Goal: Task Accomplishment & Management: Manage account settings

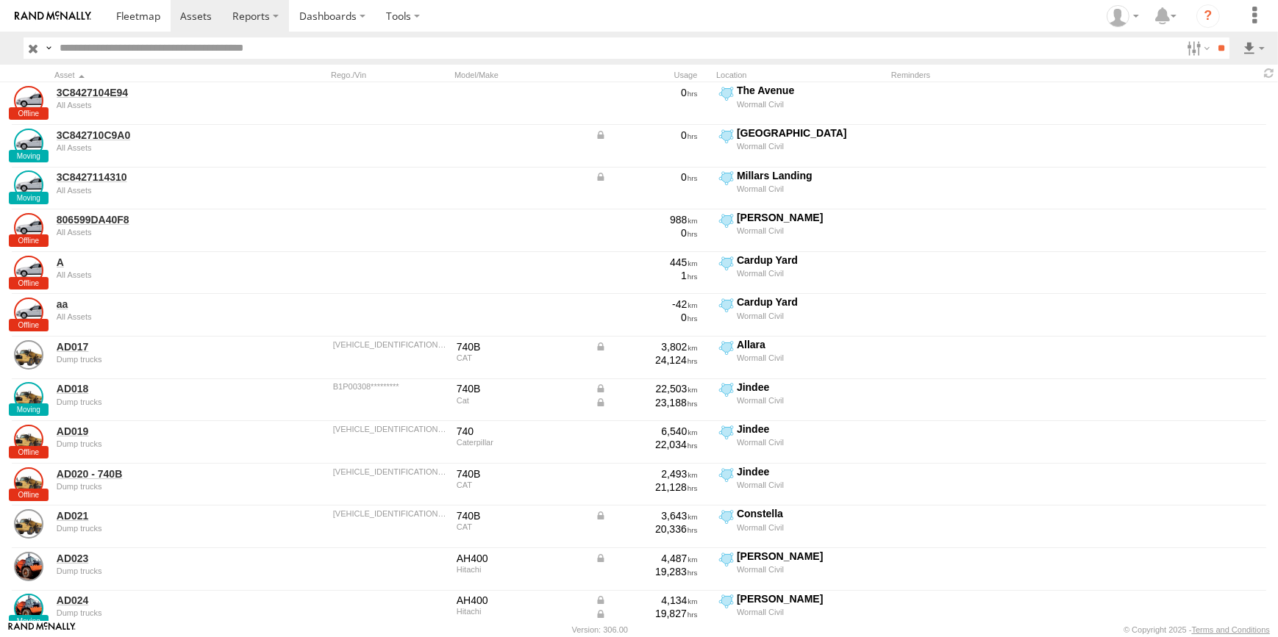
scroll to position [935, 0]
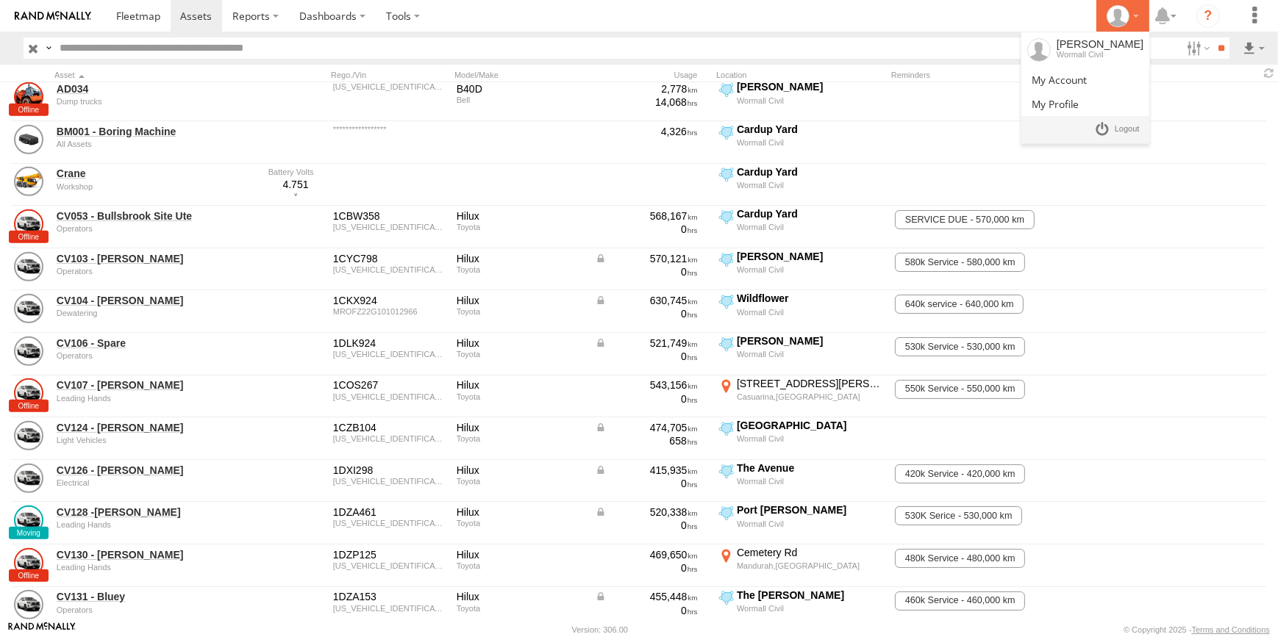
click at [1139, 26] on div at bounding box center [1122, 16] width 43 height 22
click at [1191, 49] on label at bounding box center [1197, 47] width 32 height 21
click at [1062, 29] on section at bounding box center [690, 16] width 1168 height 32
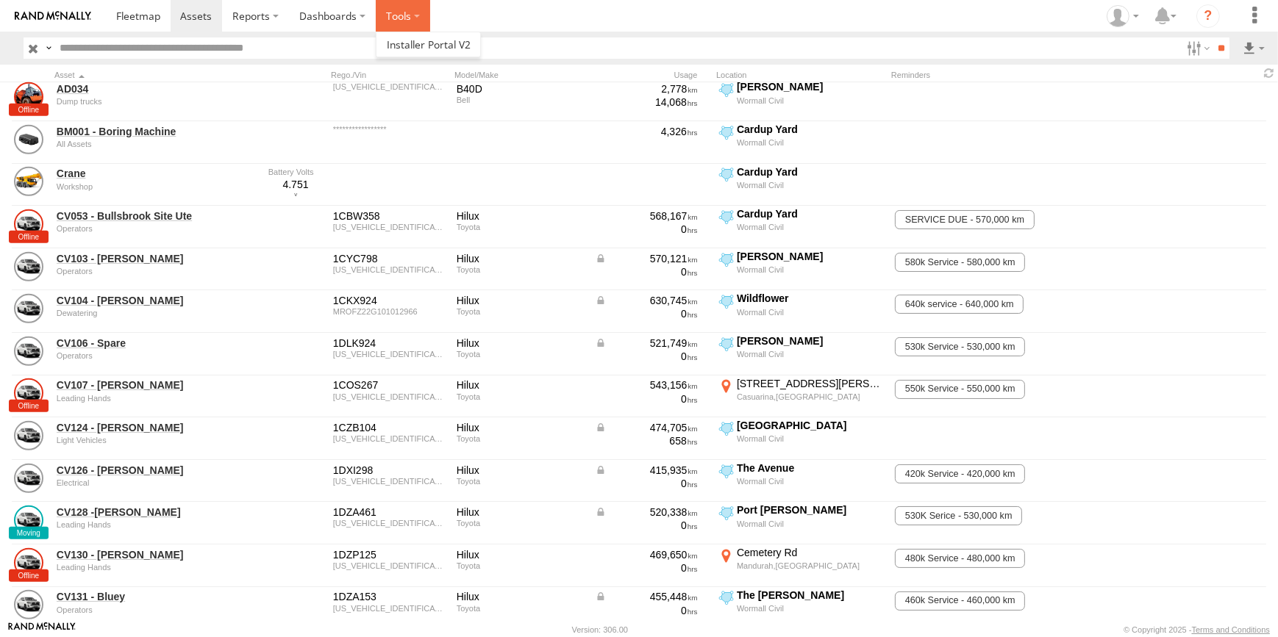
click at [407, 15] on label at bounding box center [403, 16] width 54 height 32
click at [357, 23] on label "Dashboards" at bounding box center [332, 16] width 87 height 32
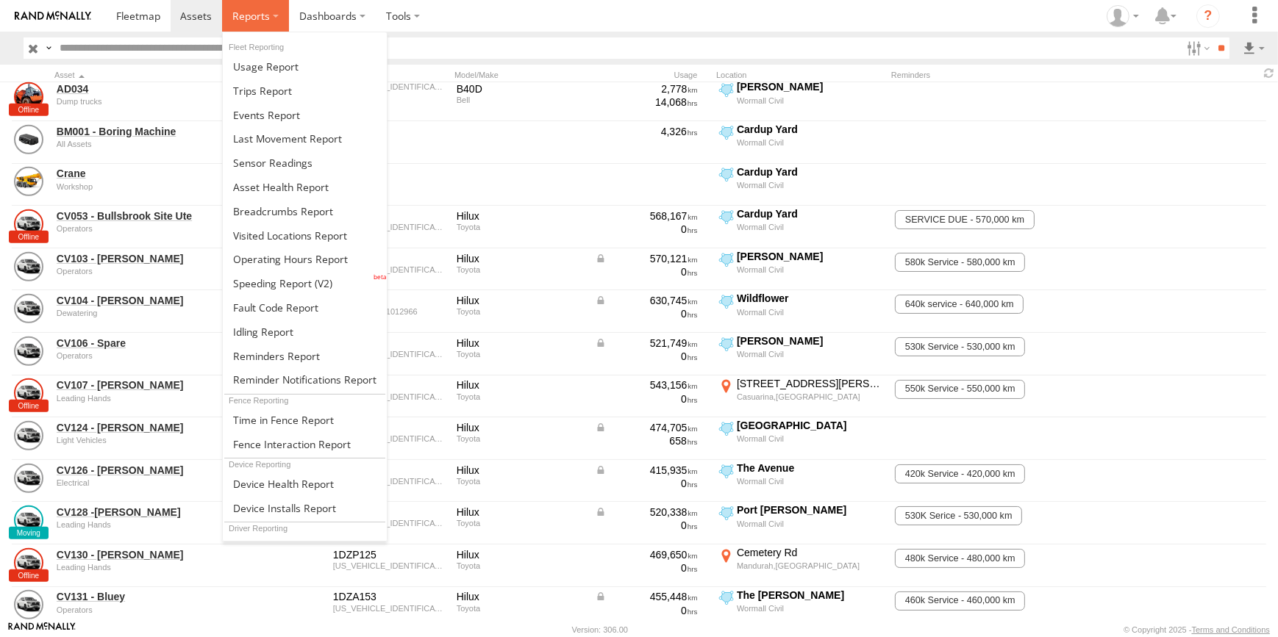
click at [257, 21] on span at bounding box center [250, 16] width 37 height 14
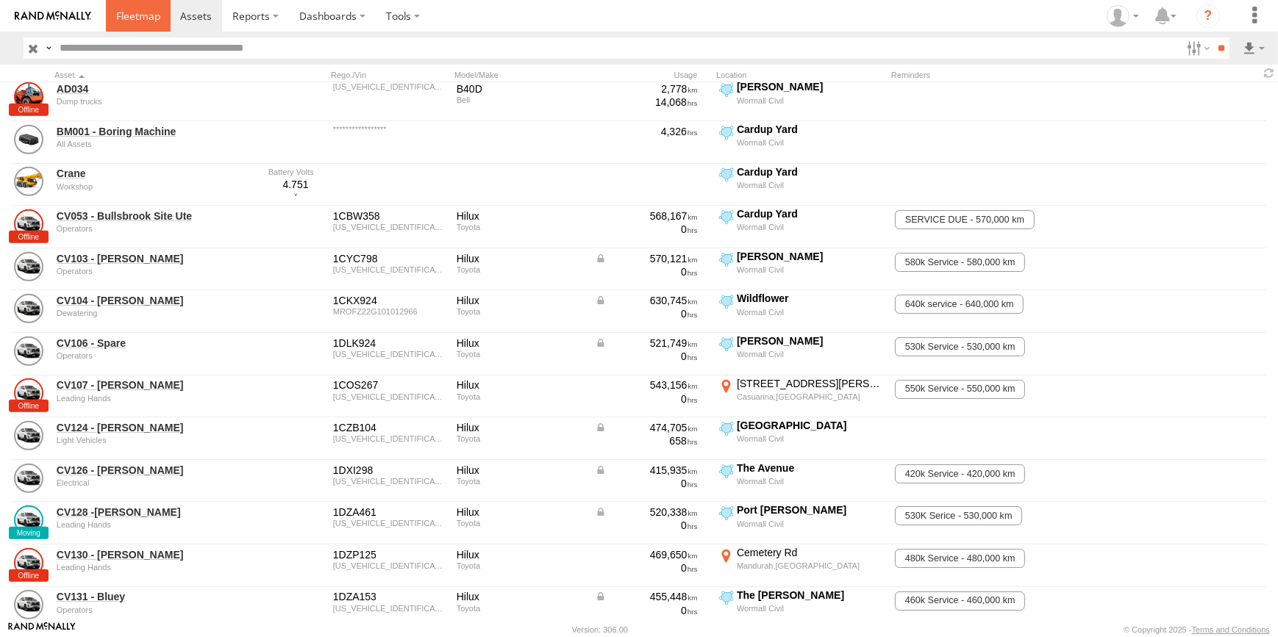
click at [131, 20] on span at bounding box center [138, 16] width 44 height 14
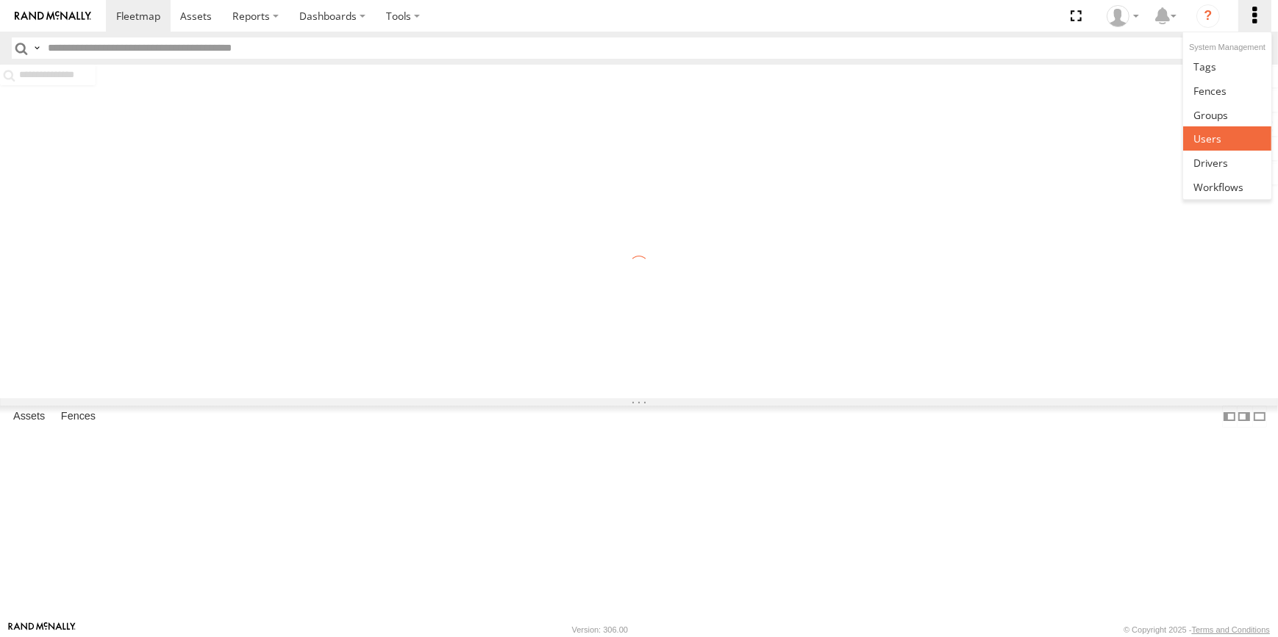
click at [1223, 135] on link at bounding box center [1226, 138] width 87 height 24
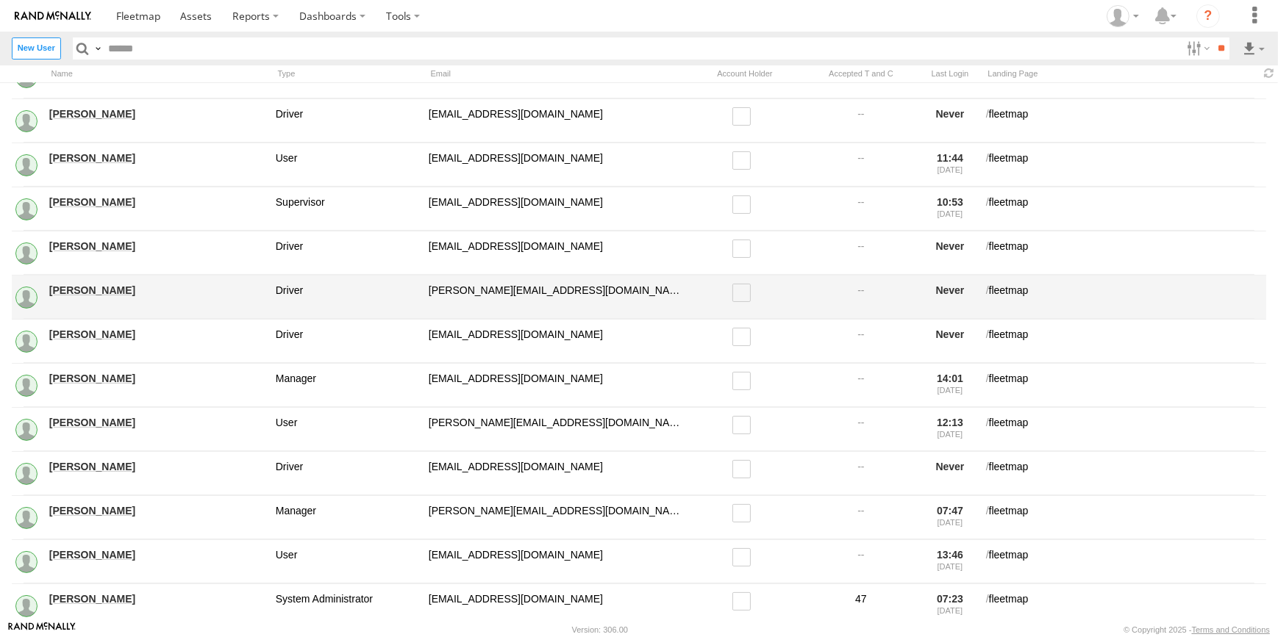
scroll to position [401, 0]
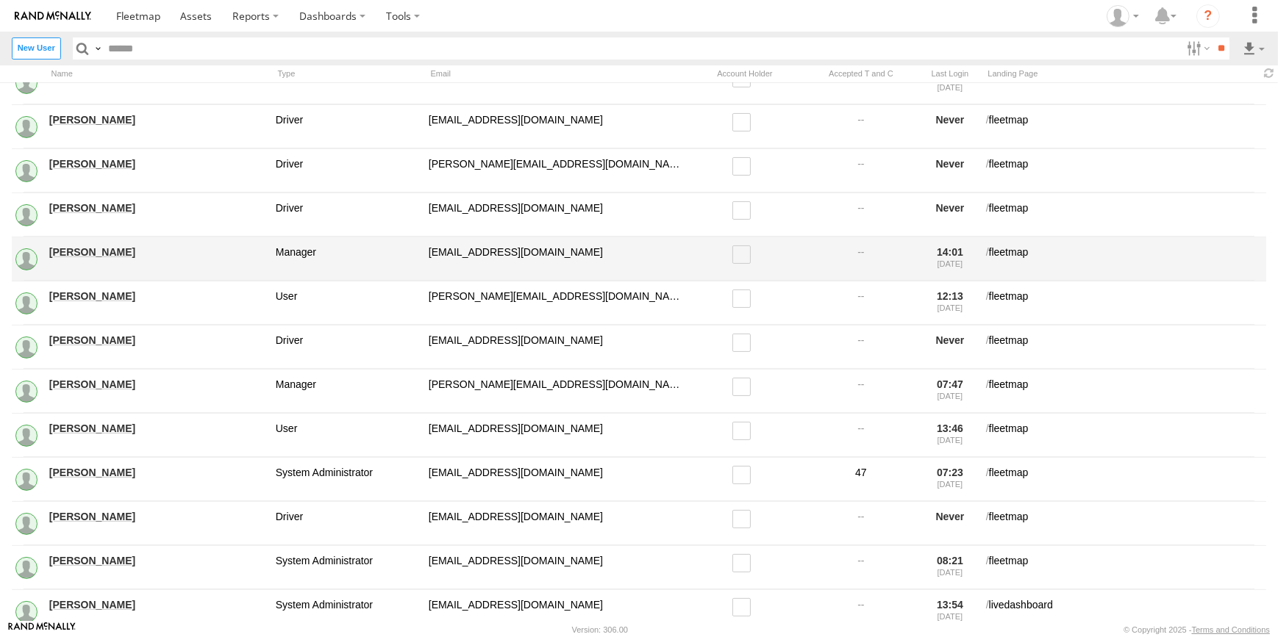
click at [92, 250] on link "Dean Richter" at bounding box center [157, 252] width 216 height 13
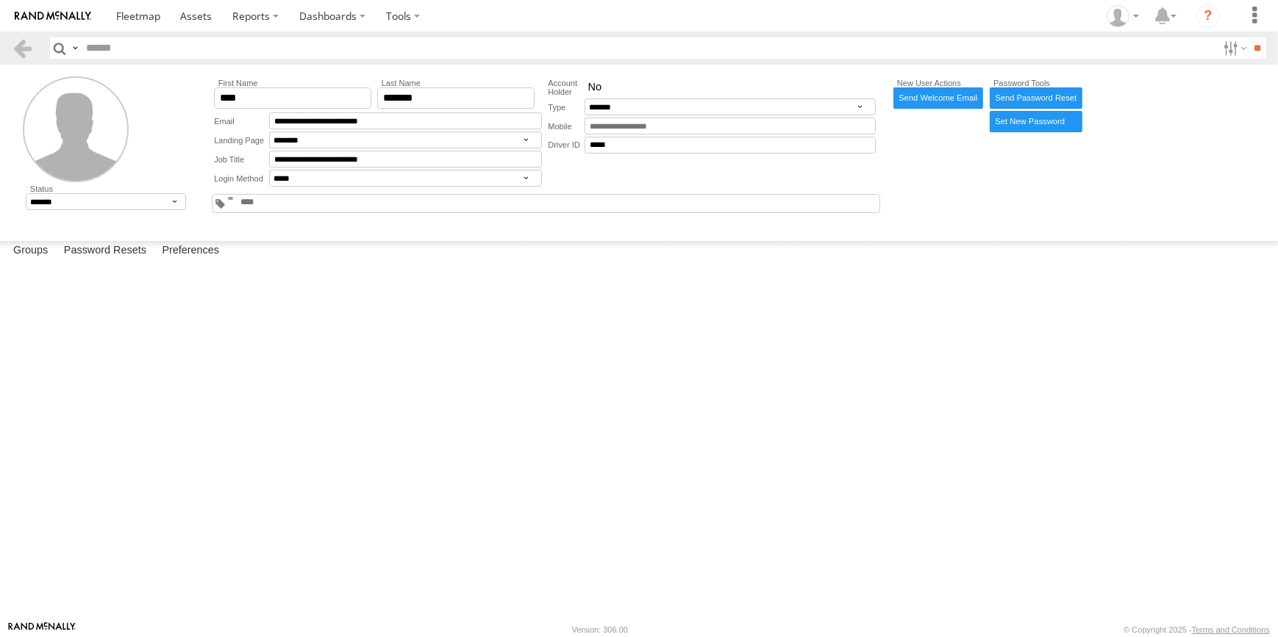
scroll to position [346, 0]
click at [0, 0] on label "Prime Movers" at bounding box center [0, 0] width 0 height 0
click at [0, 0] on label "Rollers" at bounding box center [0, 0] width 0 height 0
click at [0, 0] on div "Operators" at bounding box center [0, 0] width 0 height 0
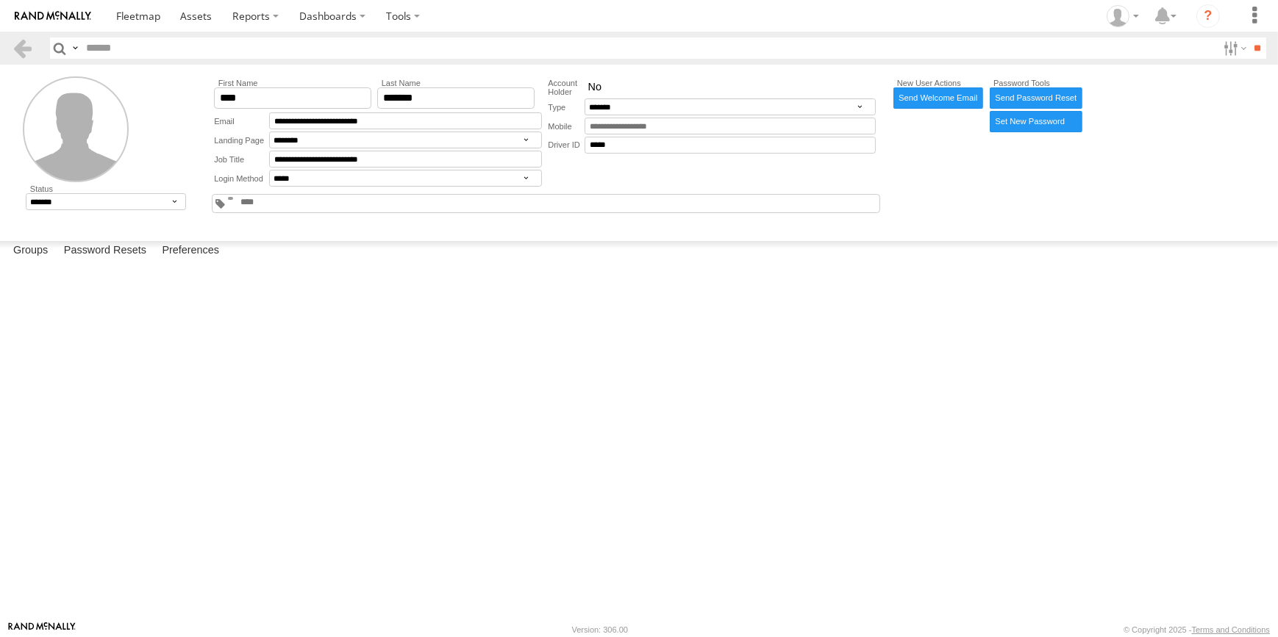
scroll to position [79, 0]
click at [0, 0] on label "Dump trucks" at bounding box center [0, 0] width 0 height 0
click at [1149, 210] on div "New User Actions Send Welcome Email Password Tools Send Password Reset Set New …" at bounding box center [1078, 147] width 376 height 142
click at [0, 0] on span "Group" at bounding box center [0, 0] width 0 height 0
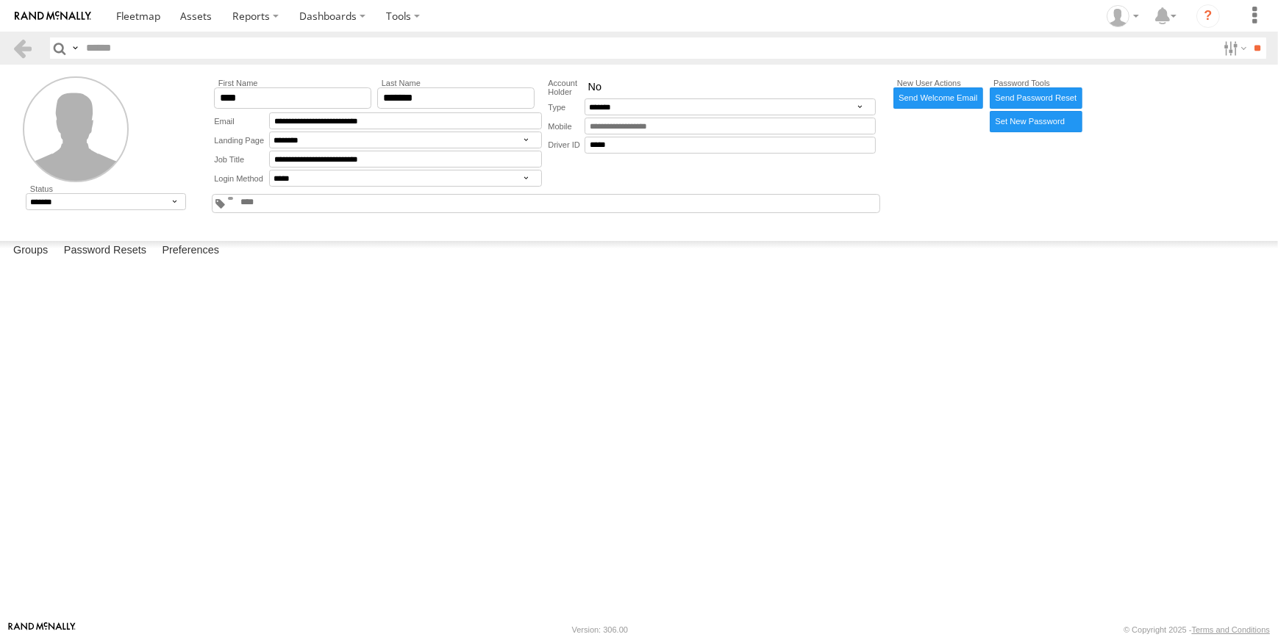
click at [0, 0] on label at bounding box center [0, 0] width 0 height 0
click at [309, 210] on div at bounding box center [274, 203] width 71 height 13
click at [24, 43] on link at bounding box center [22, 47] width 21 height 21
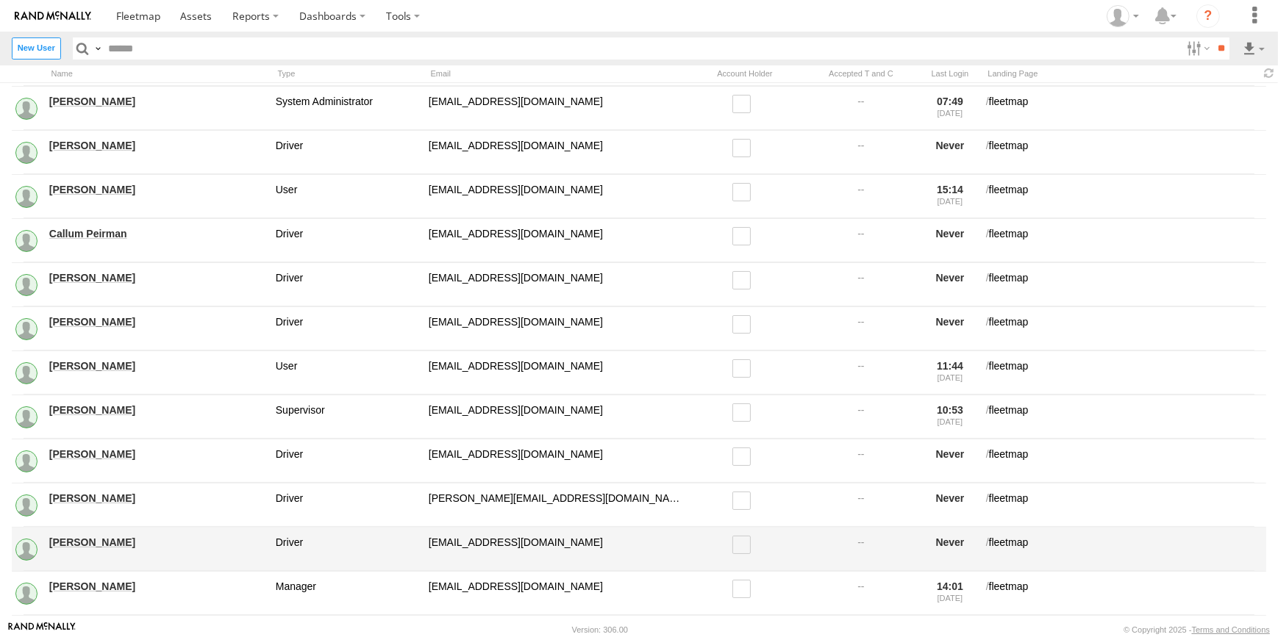
scroll to position [66, 0]
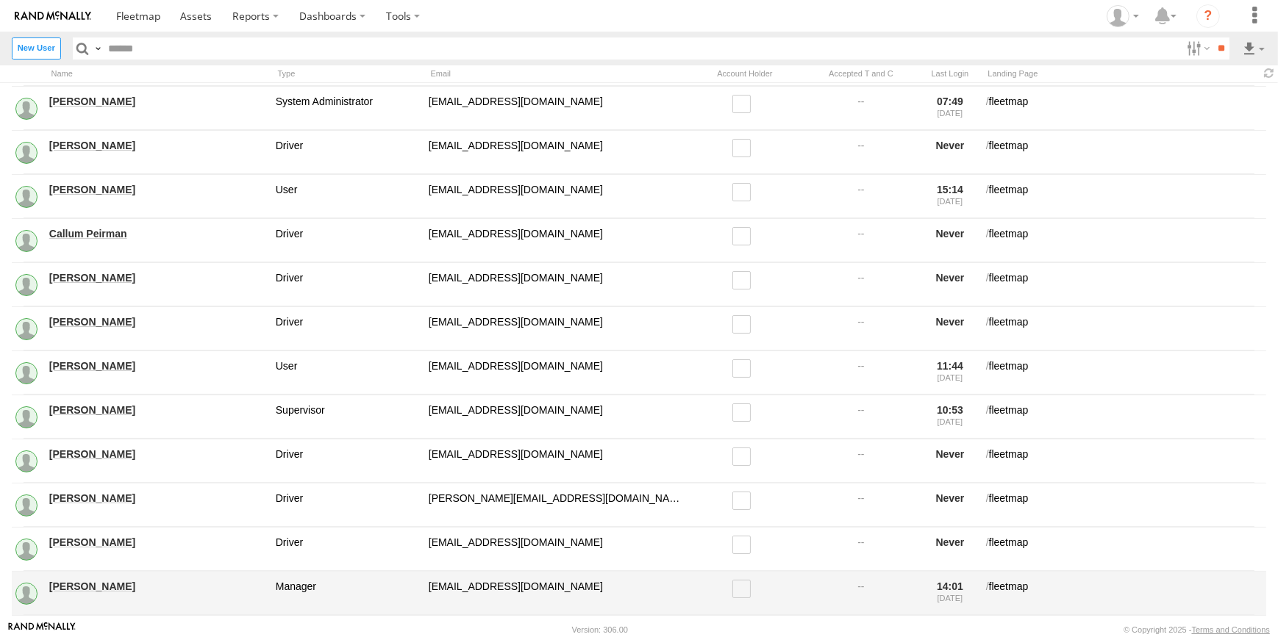
click at [90, 588] on link "Dean Richter" at bounding box center [157, 586] width 216 height 13
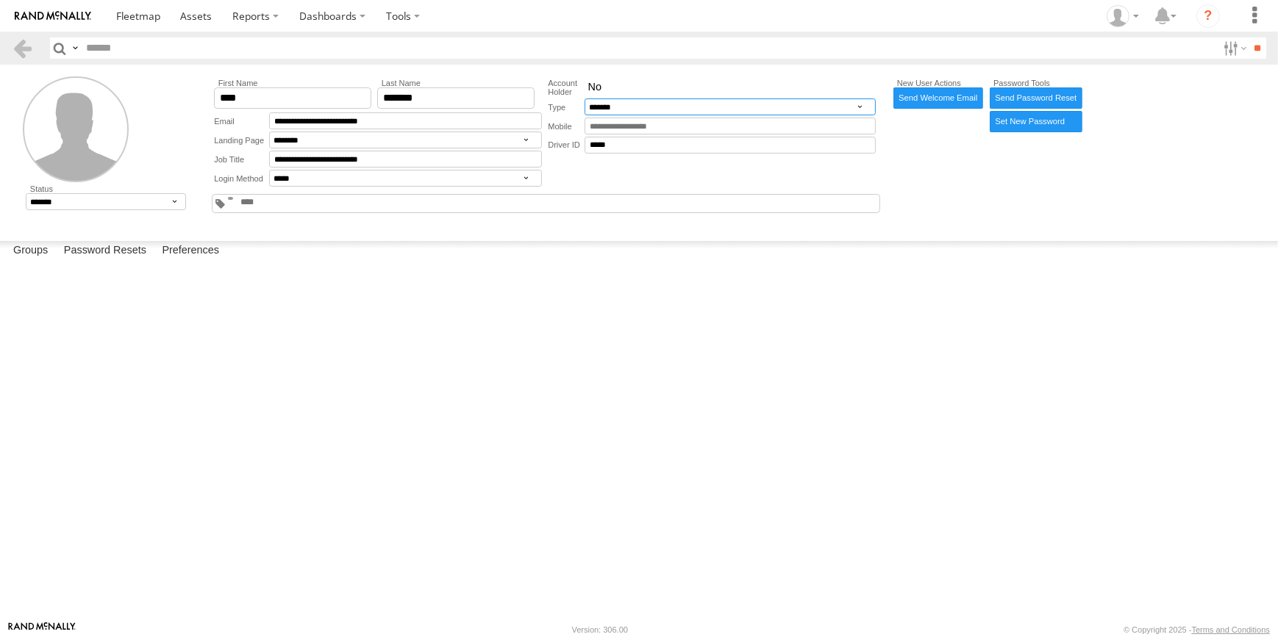
click at [654, 106] on select "**********" at bounding box center [729, 107] width 291 height 17
select select "********"
click at [584, 99] on select "**********" at bounding box center [729, 107] width 291 height 17
click at [0, 0] on span "Group" at bounding box center [0, 0] width 0 height 0
click at [1262, 43] on input "**" at bounding box center [1257, 47] width 17 height 21
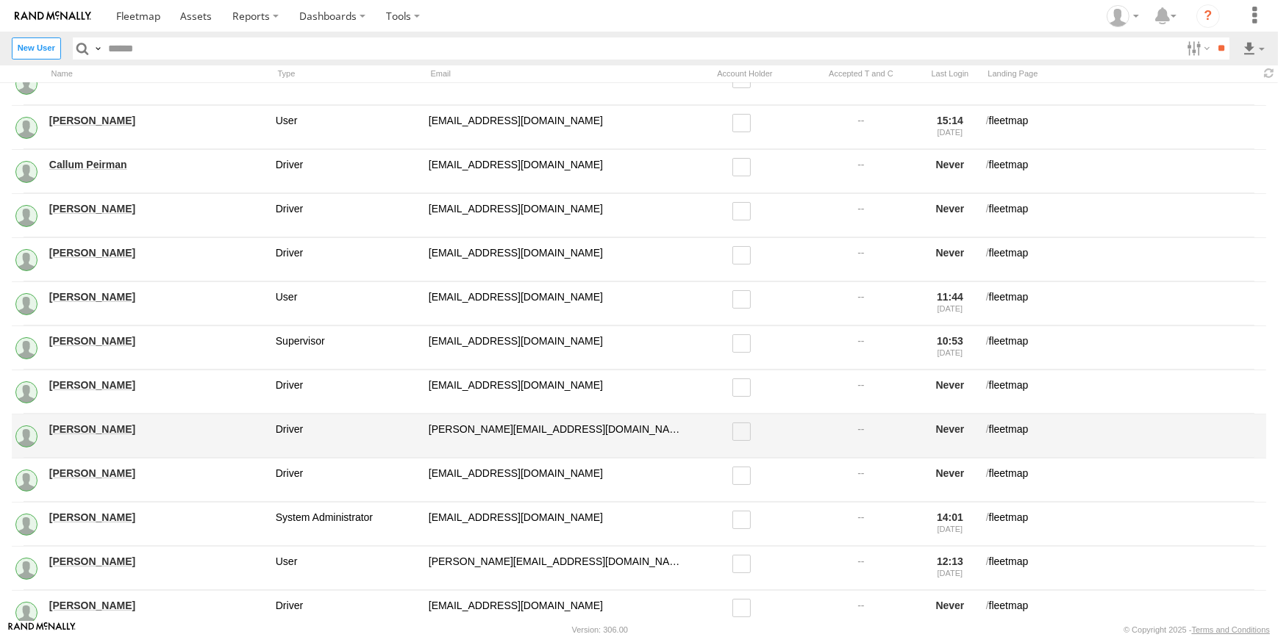
scroll to position [200, 0]
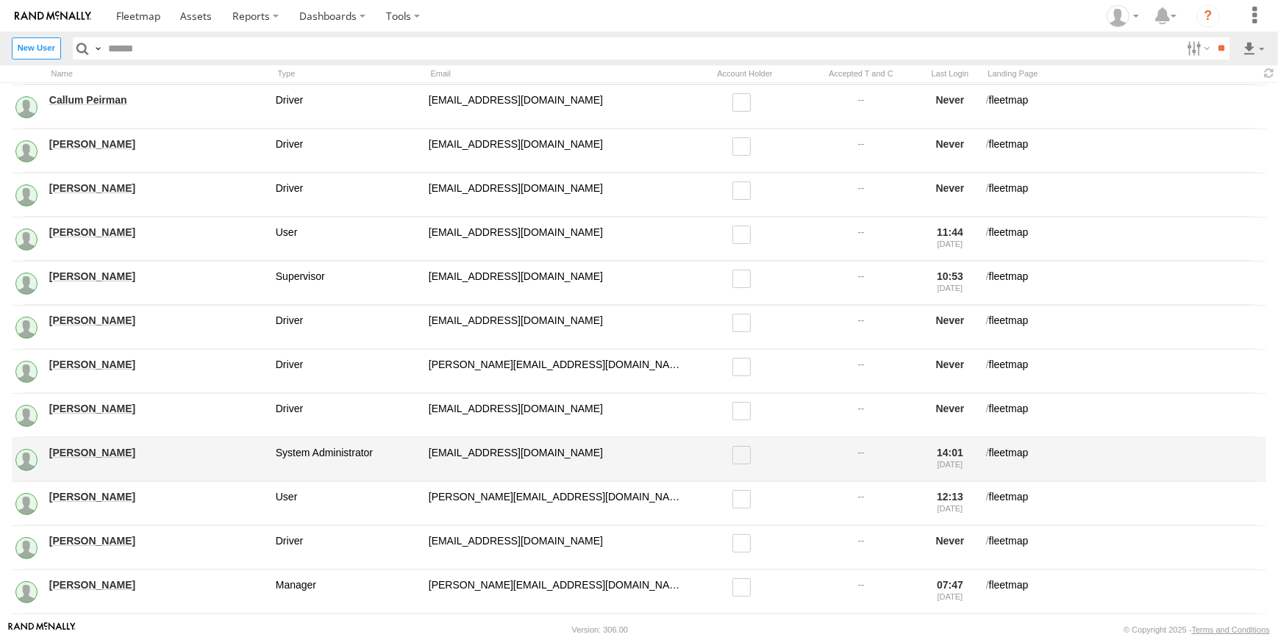
click at [85, 455] on link "Dean Richter" at bounding box center [157, 452] width 216 height 13
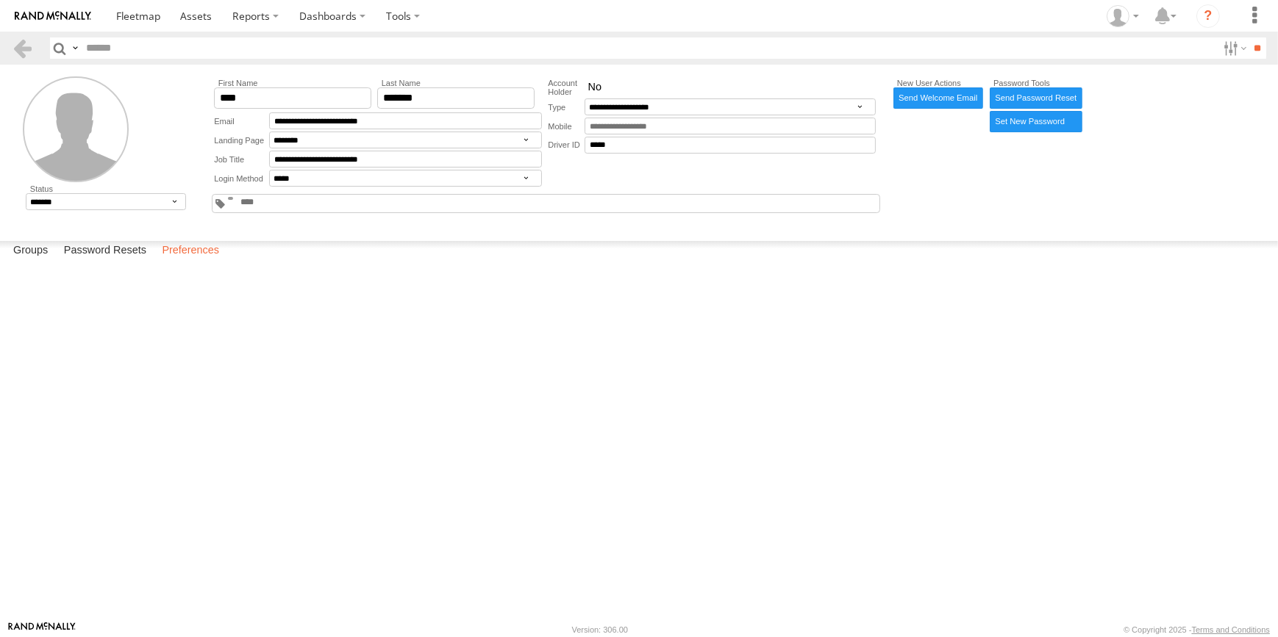
click at [183, 262] on label "Preferences" at bounding box center [190, 251] width 72 height 21
click at [37, 262] on label "Groups" at bounding box center [30, 251] width 49 height 21
click at [0, 0] on div "Restrict User to only view assets in the selected Groups" at bounding box center [0, 0] width 0 height 0
click at [0, 0] on label at bounding box center [0, 0] width 0 height 0
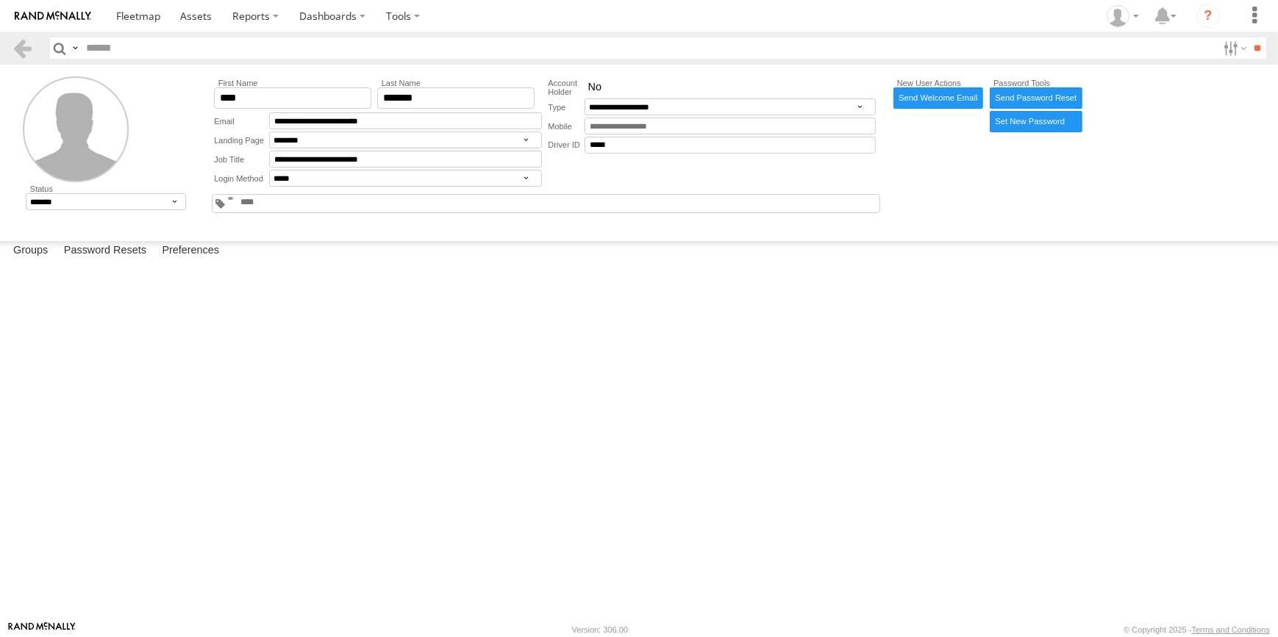
click at [0, 0] on label at bounding box center [0, 0] width 0 height 0
click at [0, 0] on span "Group" at bounding box center [0, 0] width 0 height 0
click at [0, 0] on div "Restrict User to only view assets in the selected Groups" at bounding box center [0, 0] width 0 height 0
click at [649, 106] on select "**********" at bounding box center [729, 107] width 291 height 17
click at [648, 106] on select "**********" at bounding box center [729, 107] width 291 height 17
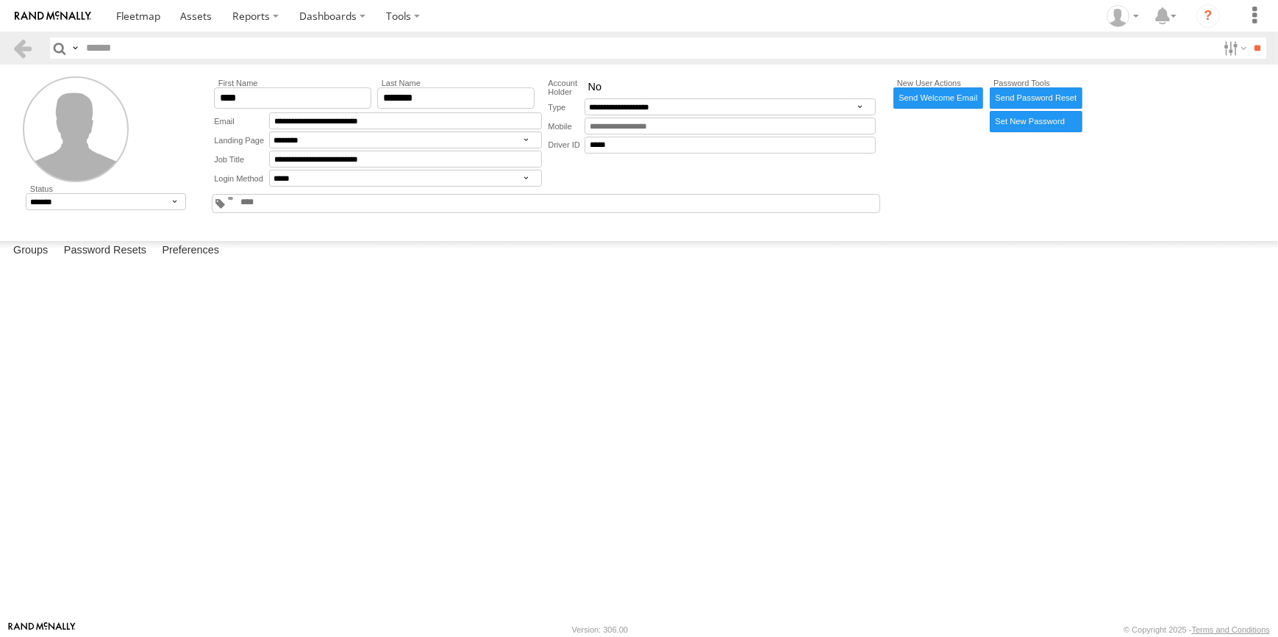
click at [548, 215] on div "**********" at bounding box center [545, 147] width 690 height 142
click at [523, 144] on select "**********" at bounding box center [405, 140] width 273 height 17
click at [269, 133] on select "**********" at bounding box center [405, 140] width 273 height 17
click at [698, 189] on div "**********" at bounding box center [712, 132] width 334 height 112
click at [676, 100] on select "**********" at bounding box center [729, 107] width 291 height 17
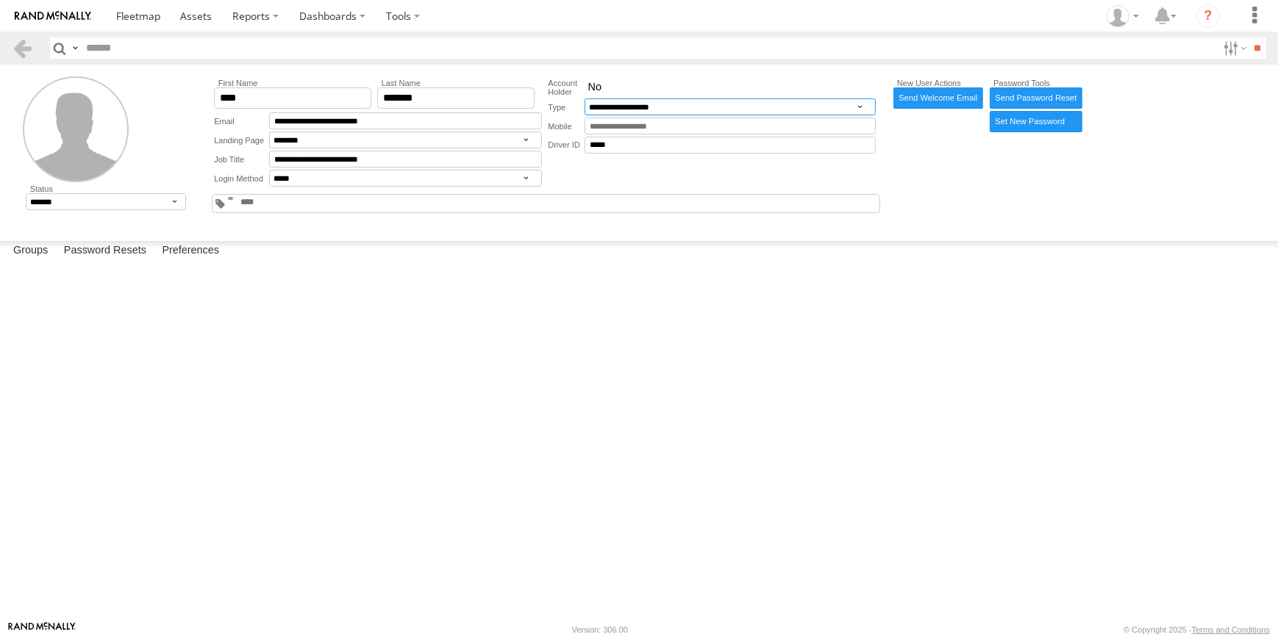
click at [584, 99] on select "**********" at bounding box center [729, 107] width 291 height 17
click at [1249, 41] on input "**" at bounding box center [1257, 47] width 17 height 21
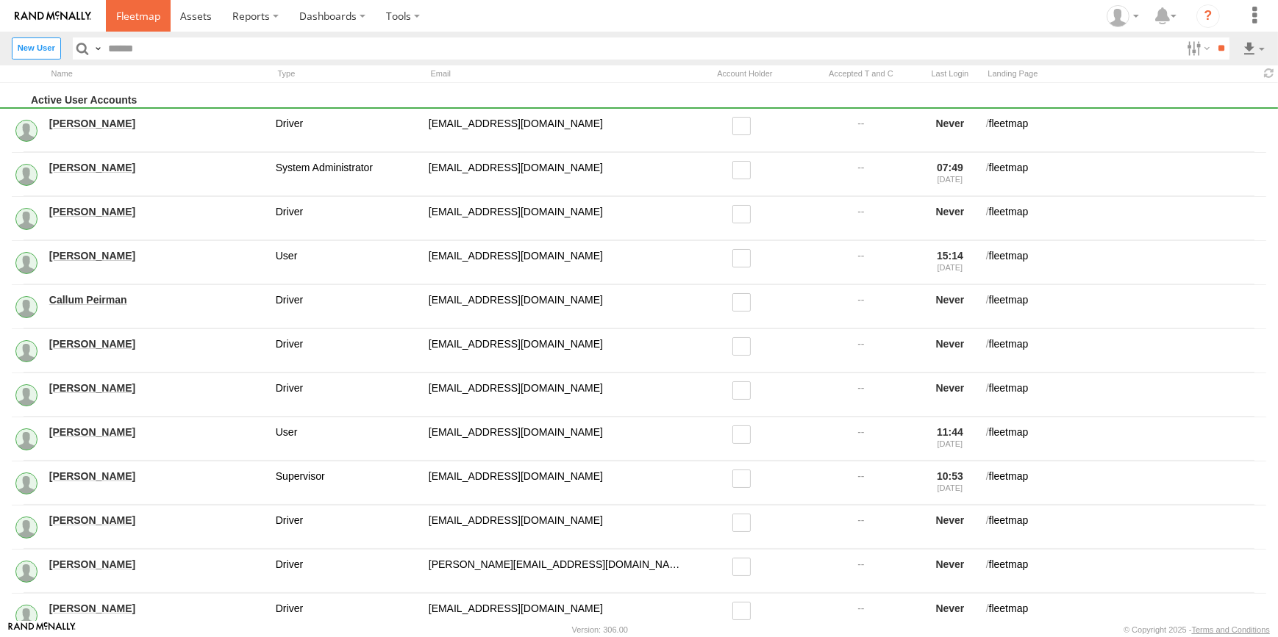
click at [167, 19] on link at bounding box center [138, 16] width 65 height 32
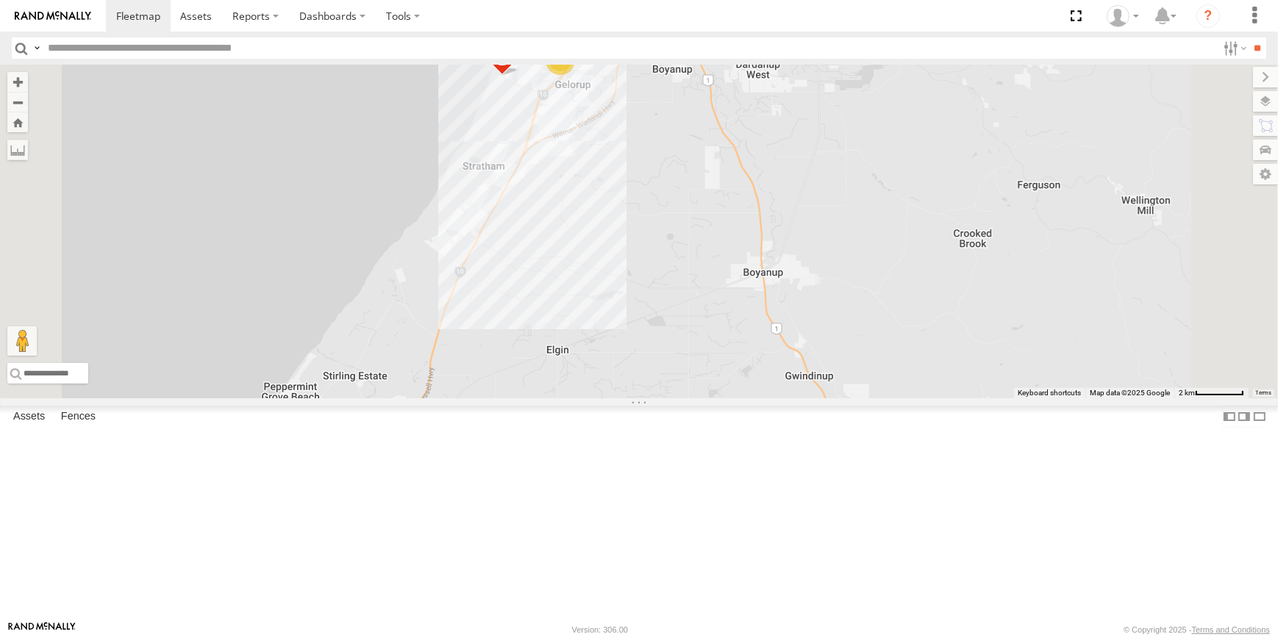
drag, startPoint x: 848, startPoint y: 362, endPoint x: 853, endPoint y: 495, distance: 133.9
click at [853, 398] on div "DZ006-D6-Rocket CV295 - [PERSON_NAME] VP007 PM22 - MRRC CV381 - MRRC CV335 - [P…" at bounding box center [639, 232] width 1278 height 334
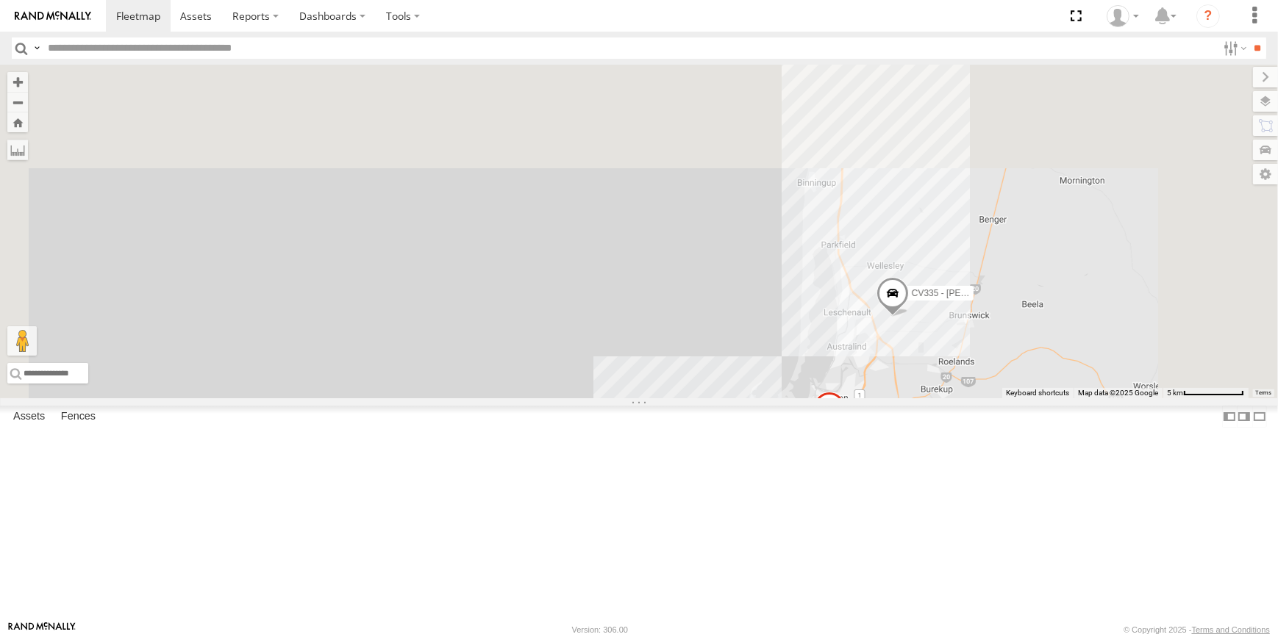
drag, startPoint x: 1026, startPoint y: 136, endPoint x: 1001, endPoint y: 434, distance: 299.5
click at [1001, 398] on div "PM014- [PERSON_NAME] CV295 - [PERSON_NAME] CV335 - [PERSON_NAME] 2 8 9" at bounding box center [639, 232] width 1278 height 334
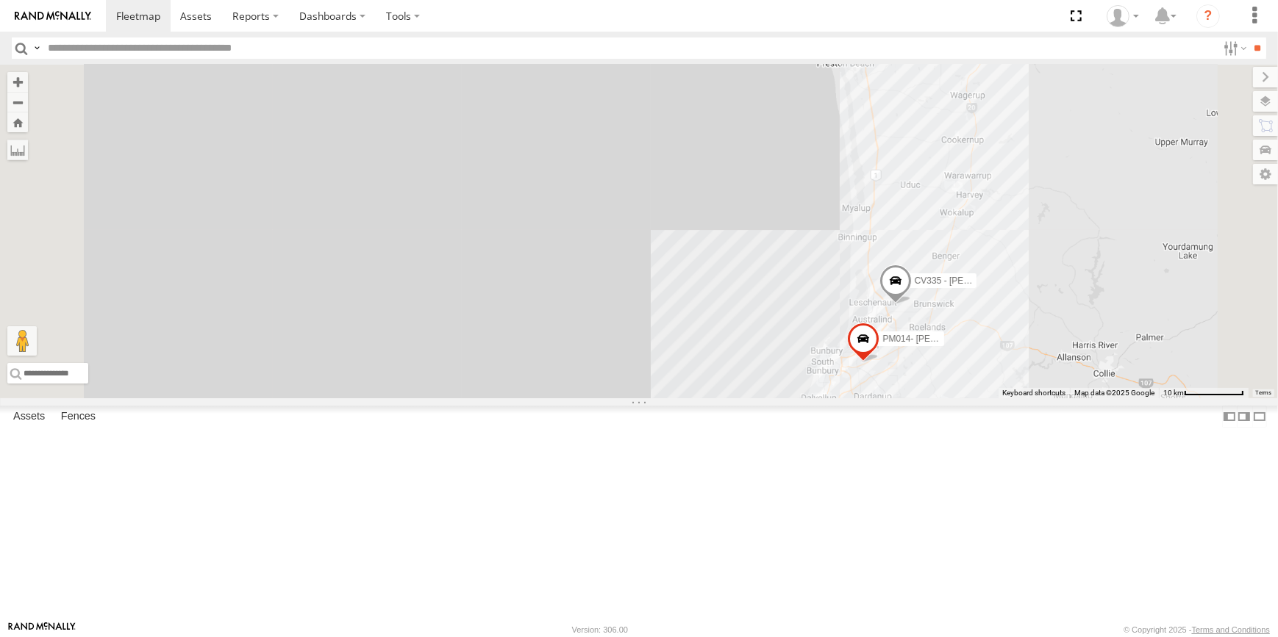
drag, startPoint x: 1098, startPoint y: 176, endPoint x: 1096, endPoint y: 352, distance: 175.7
click at [1096, 352] on div "PM014- [PERSON_NAME] CV295 - [PERSON_NAME] CV335 - [PERSON_NAME]" at bounding box center [639, 232] width 1278 height 334
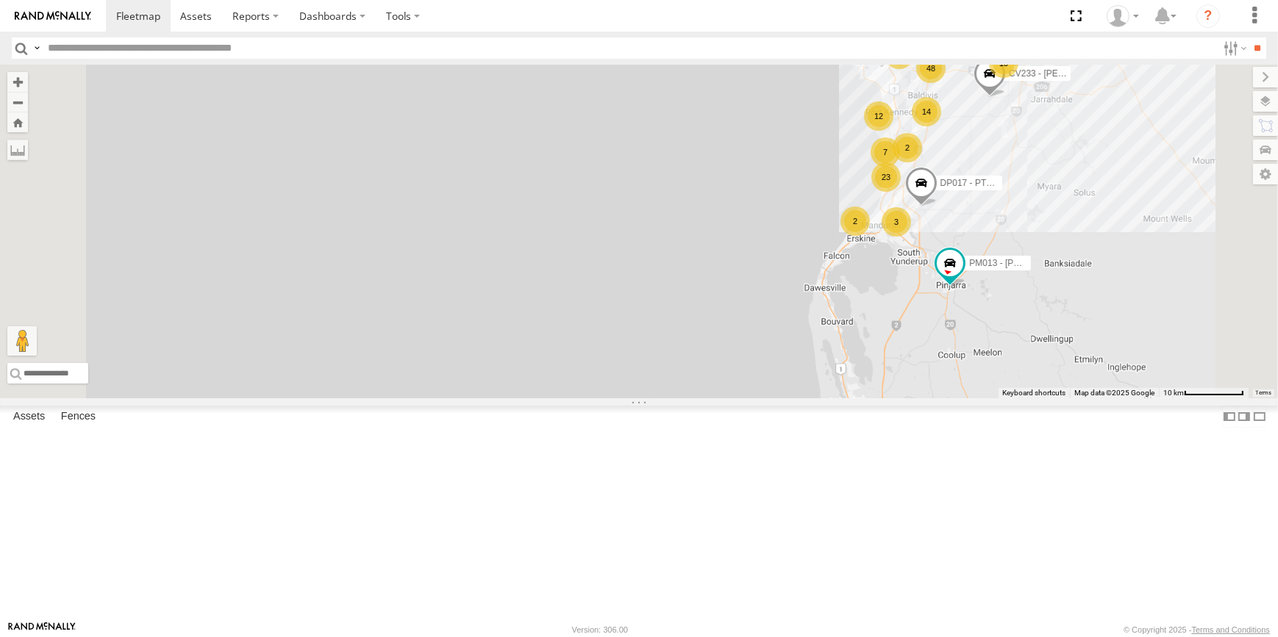
click at [1128, 345] on div "PM014- [PERSON_NAME] CV295 - [PERSON_NAME] CV335 - [PERSON_NAME] 14 52 12 48 CV…" at bounding box center [639, 232] width 1278 height 334
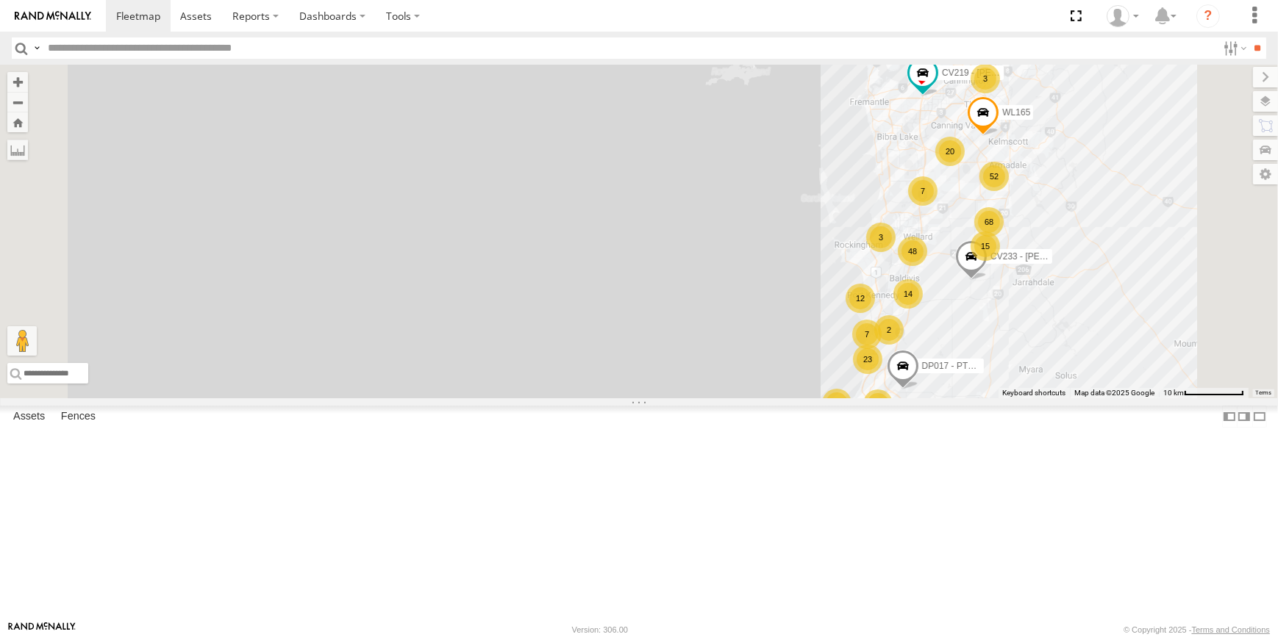
drag, startPoint x: 1074, startPoint y: 333, endPoint x: 1068, endPoint y: 412, distance: 78.9
click at [1068, 398] on div "PM014- [PERSON_NAME] CV295 - [PERSON_NAME] CV335 - [PERSON_NAME] 14 52 12 48 CV…" at bounding box center [639, 232] width 1278 height 334
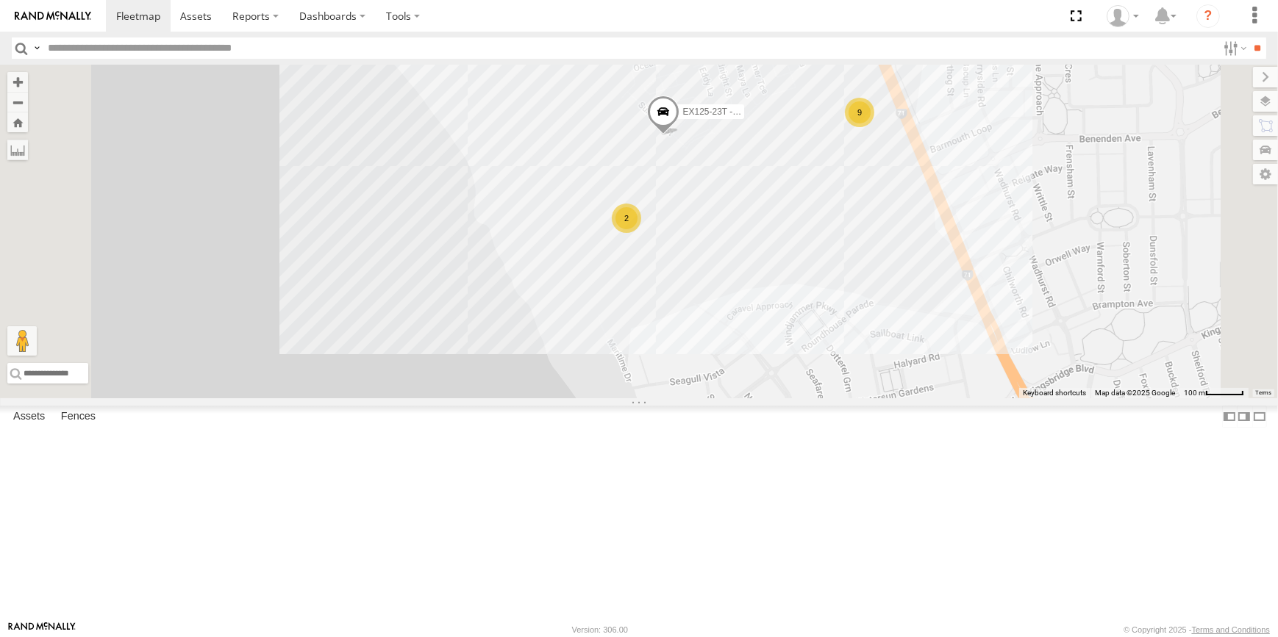
click at [874, 127] on div "9" at bounding box center [859, 112] width 29 height 29
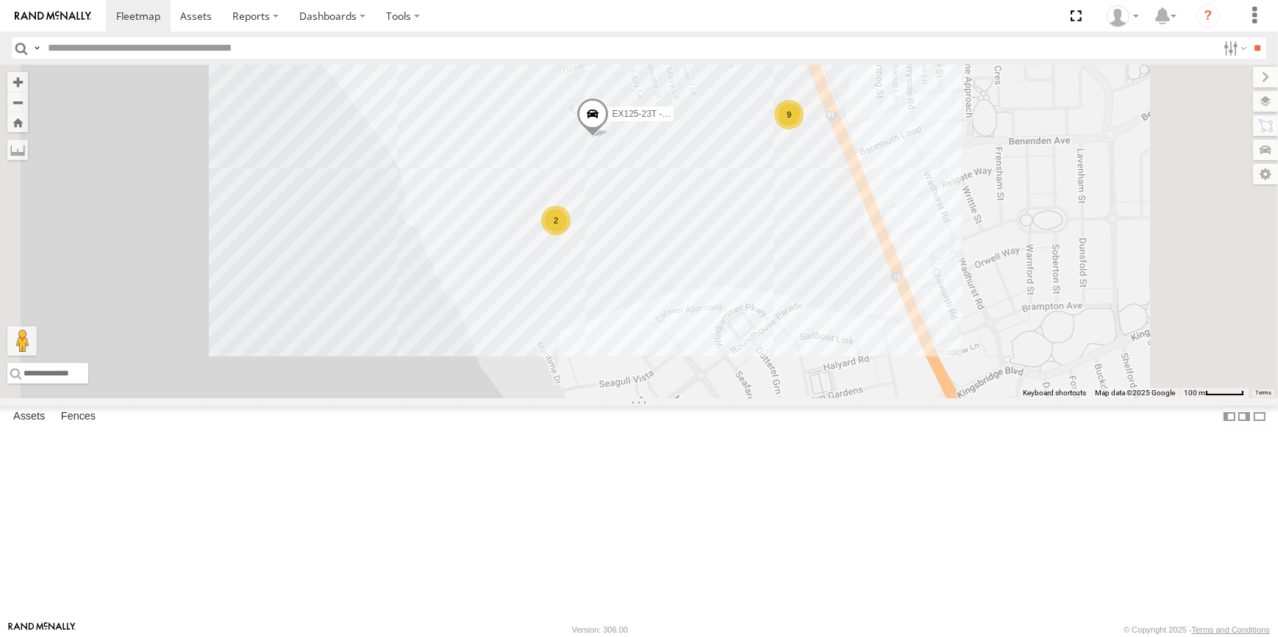
click at [570, 235] on div "2" at bounding box center [555, 220] width 29 height 29
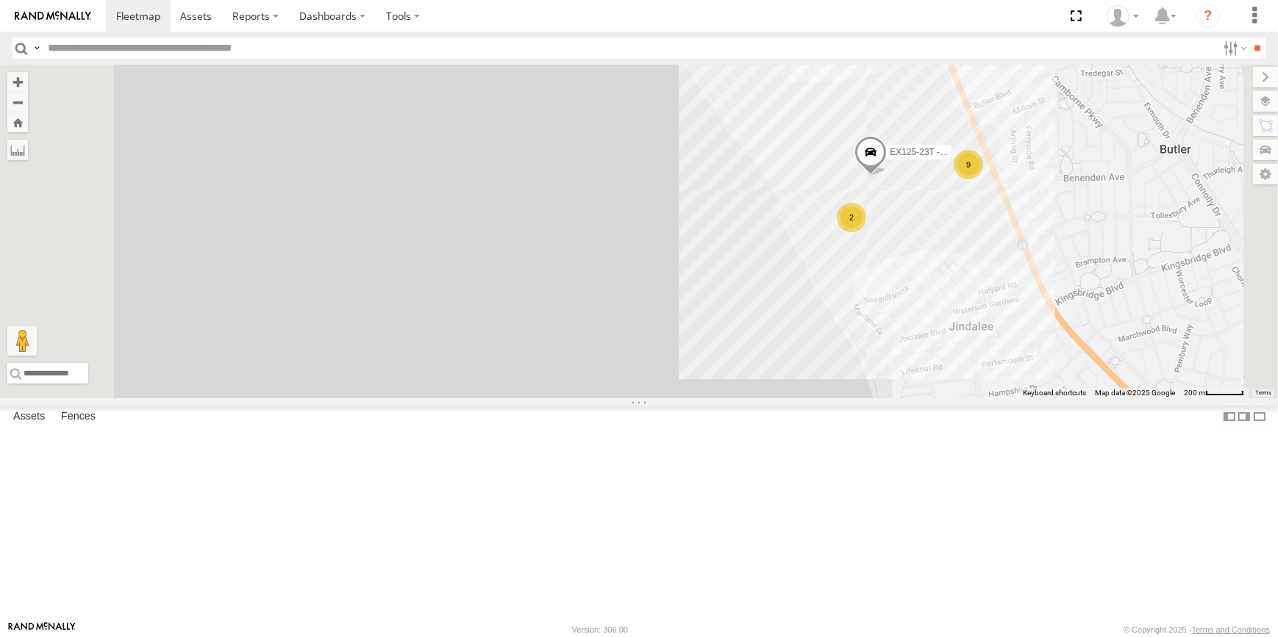
click at [1147, 398] on div "PM014- [PERSON_NAME] CV295 - [PERSON_NAME] CV335 - [PERSON_NAME] CV233 - [PERSO…" at bounding box center [639, 232] width 1278 height 334
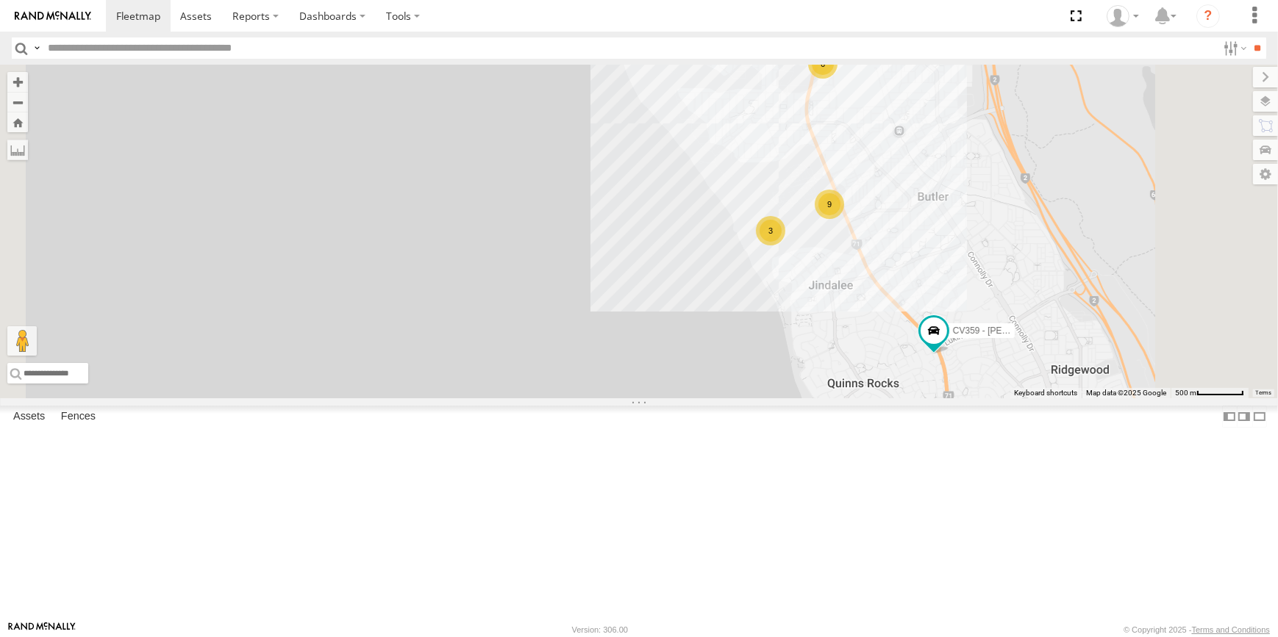
click at [1088, 307] on div "PM014- [PERSON_NAME] CV295 - [PERSON_NAME] CV335 - [PERSON_NAME] CV233 - [PERSO…" at bounding box center [639, 232] width 1278 height 334
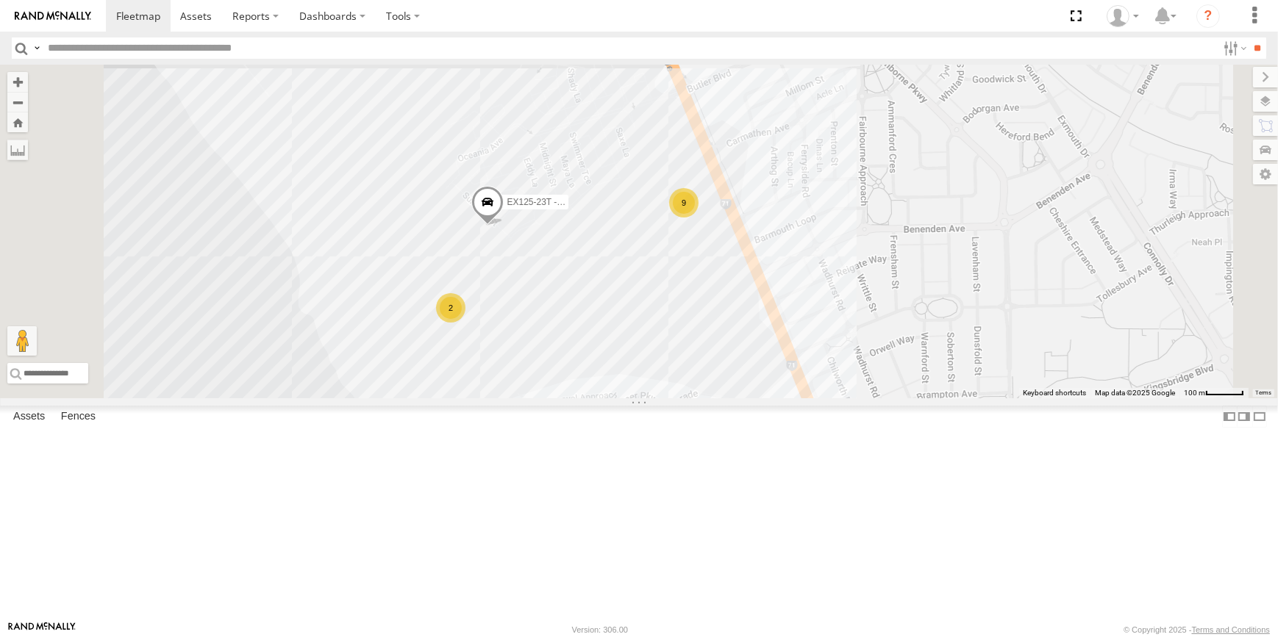
drag, startPoint x: 1138, startPoint y: 354, endPoint x: 1163, endPoint y: 362, distance: 26.5
click at [1208, 359] on div "PM014- [PERSON_NAME] CV295 - [PERSON_NAME] CV335 - [PERSON_NAME] CV233 - [PERSO…" at bounding box center [639, 232] width 1278 height 334
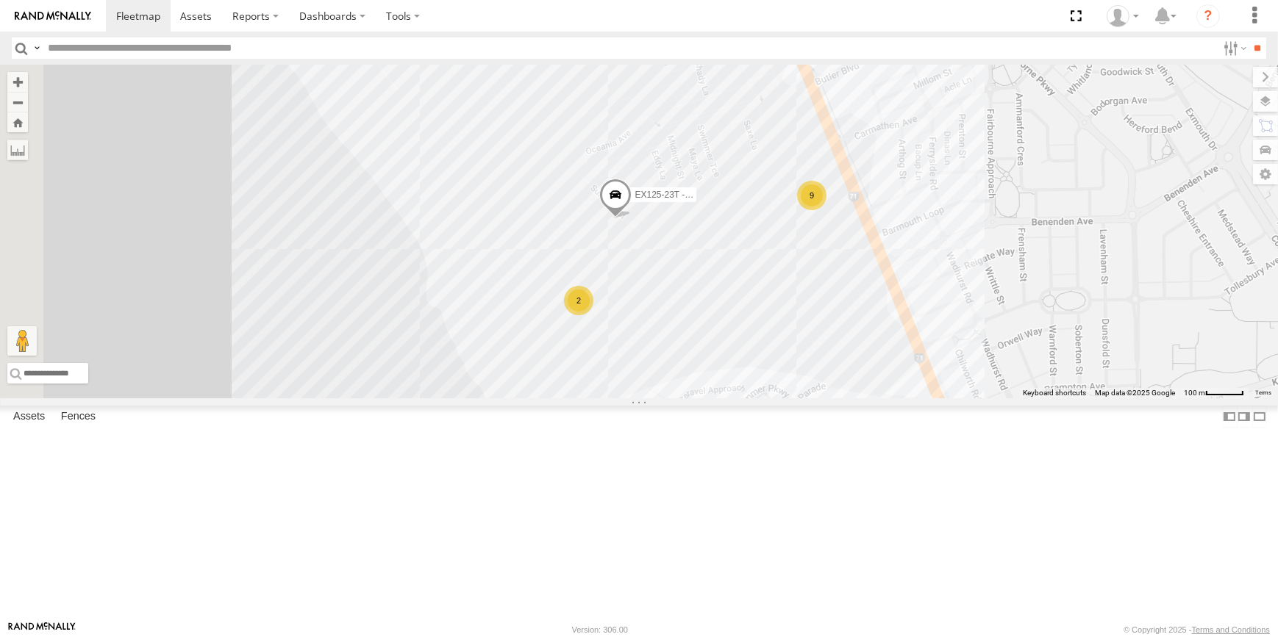
click at [1201, 377] on div "PM014- [PERSON_NAME] CV295 - [PERSON_NAME] CV335 - [PERSON_NAME] CV233 - [PERSO…" at bounding box center [639, 232] width 1278 height 334
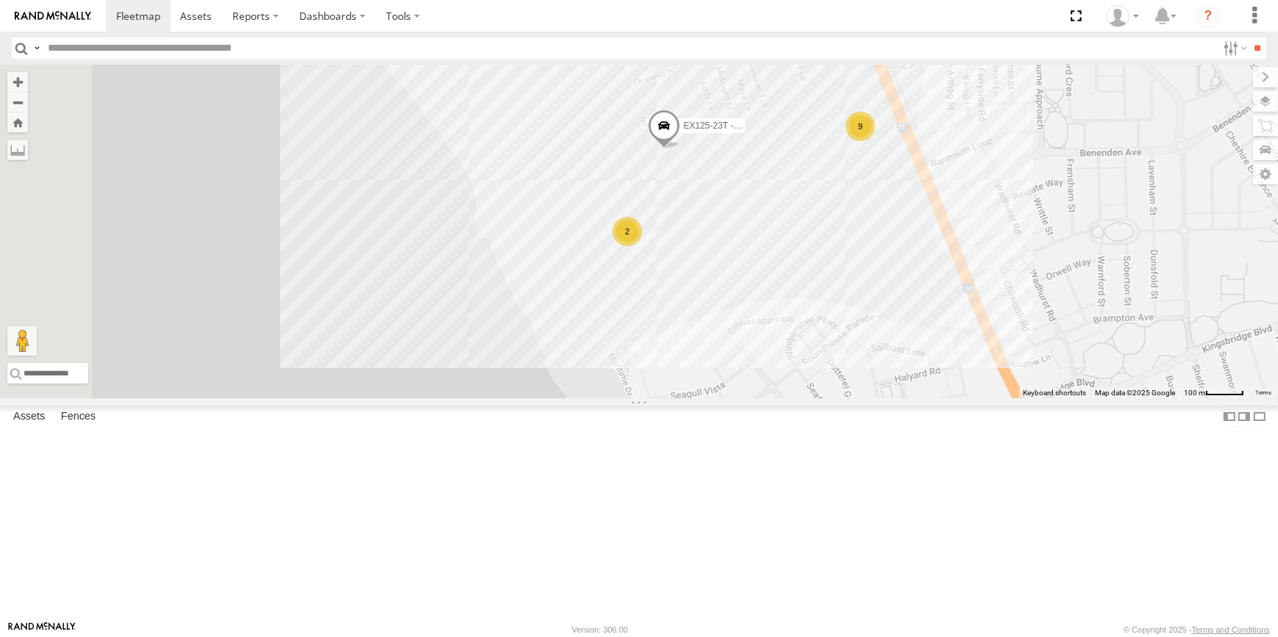
drag, startPoint x: 1188, startPoint y: 432, endPoint x: 1191, endPoint y: 424, distance: 8.6
click at [1191, 398] on div "PM014- [PERSON_NAME] CV295 - [PERSON_NAME] CV335 - [PERSON_NAME] CV233 - [PERSO…" at bounding box center [639, 232] width 1278 height 334
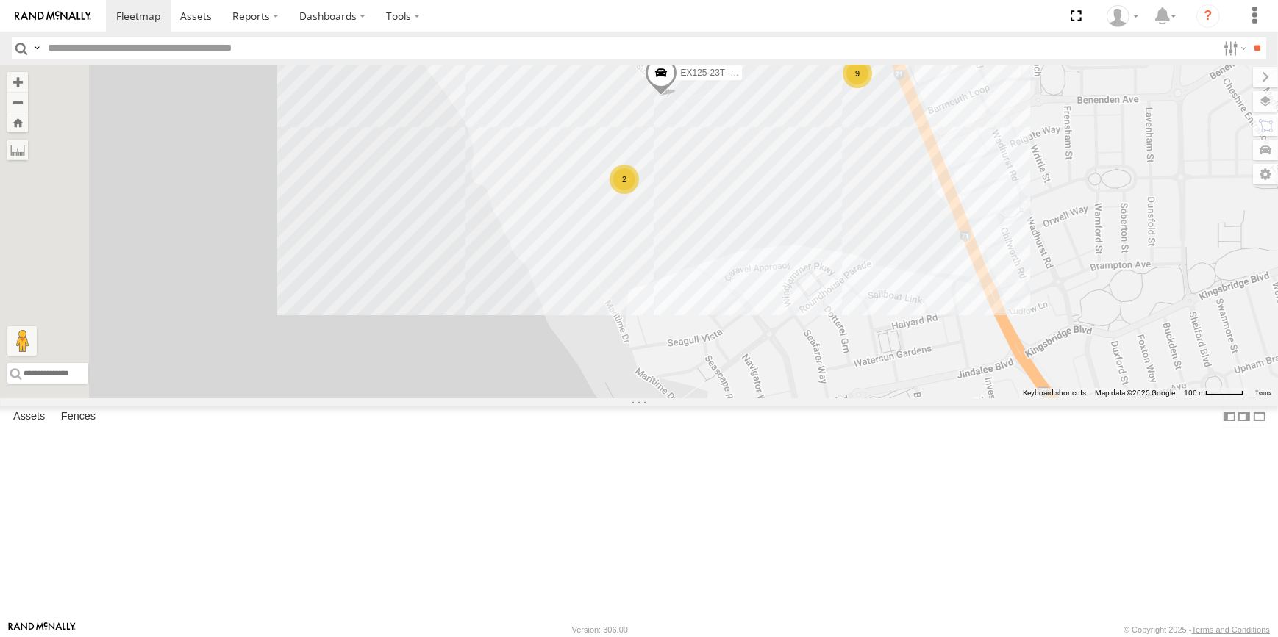
drag, startPoint x: 1176, startPoint y: 461, endPoint x: 1174, endPoint y: 470, distance: 9.1
click at [1170, 398] on div "PM014- [PERSON_NAME] CV295 - [PERSON_NAME] CV335 - [PERSON_NAME] CV233 - [PERSO…" at bounding box center [639, 232] width 1278 height 334
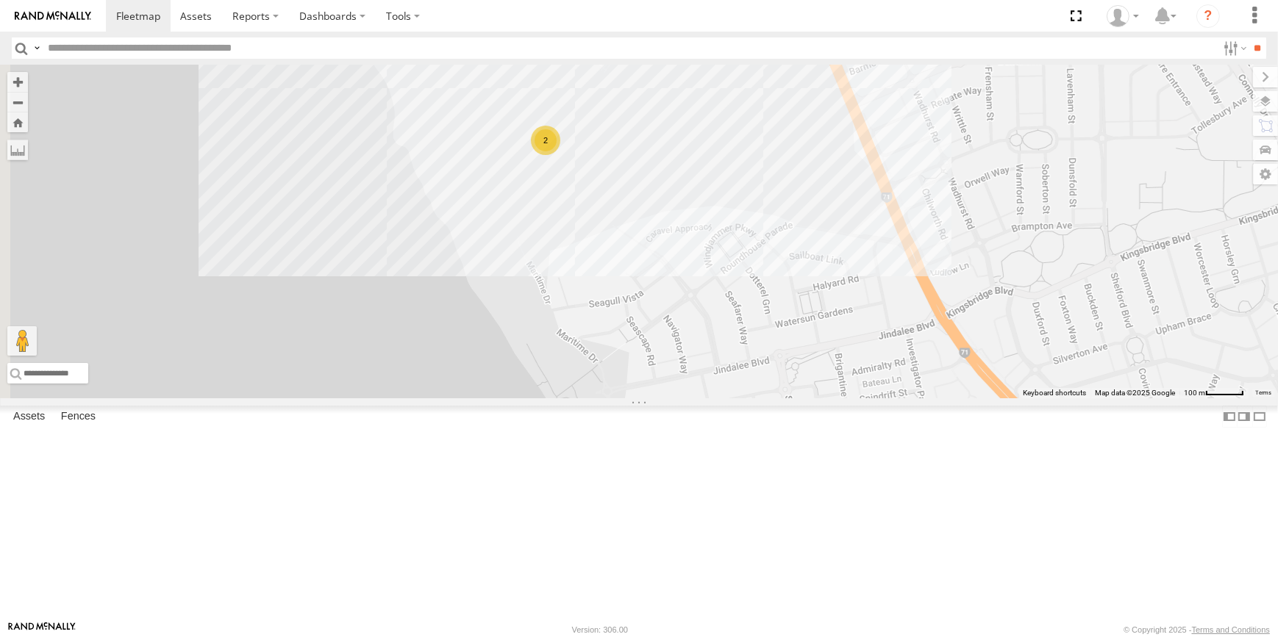
click at [1155, 398] on div "PM014- [PERSON_NAME] CV295 - [PERSON_NAME] CV335 - [PERSON_NAME] CV233 - [PERSO…" at bounding box center [639, 232] width 1278 height 334
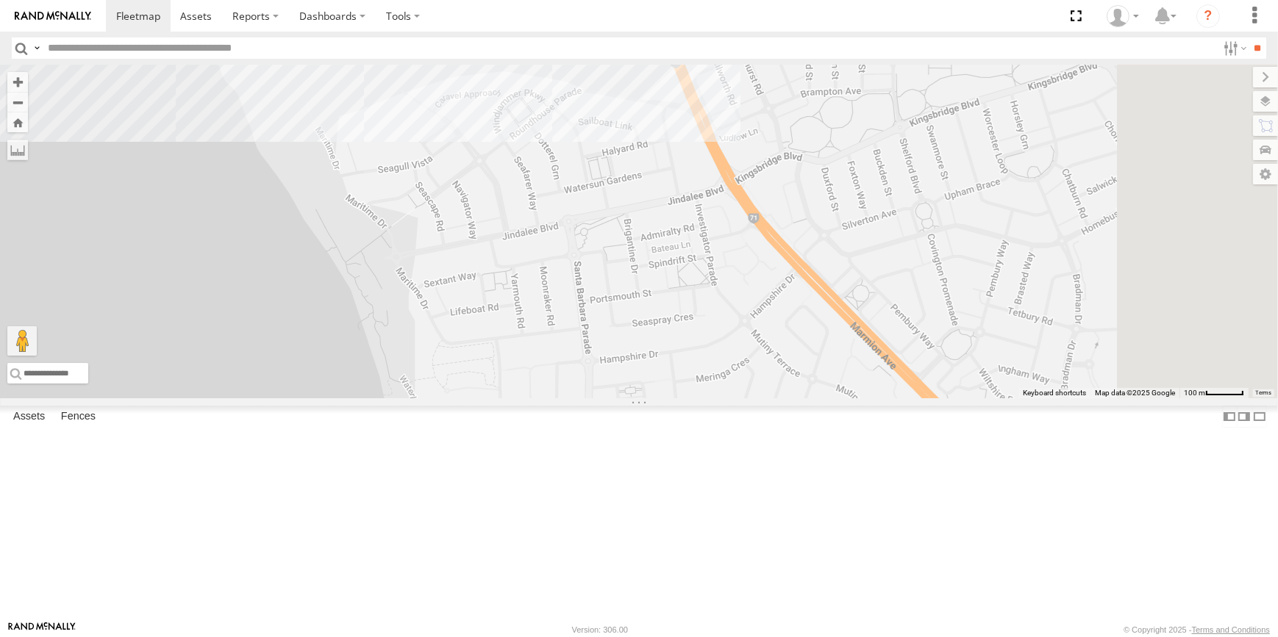
drag, startPoint x: 1152, startPoint y: 498, endPoint x: 985, endPoint y: 382, distance: 203.3
click at [985, 382] on div "PM014- [PERSON_NAME] CV295 - [PERSON_NAME] CV335 - [PERSON_NAME] CV233 - [PERSO…" at bounding box center [639, 232] width 1278 height 334
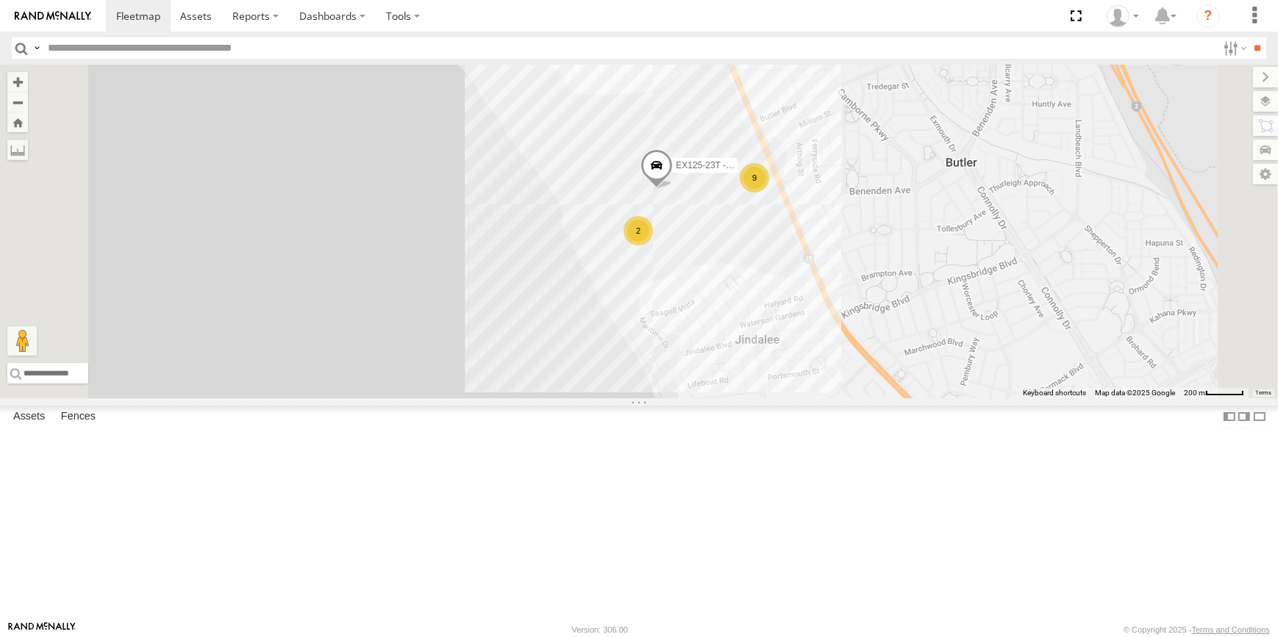
drag, startPoint x: 1003, startPoint y: 384, endPoint x: 1132, endPoint y: 533, distance: 197.0
click at [1132, 398] on div "PM014- [PERSON_NAME] CV295 - [PERSON_NAME] CV335 - [PERSON_NAME] CV233 - [PERSO…" at bounding box center [639, 232] width 1278 height 334
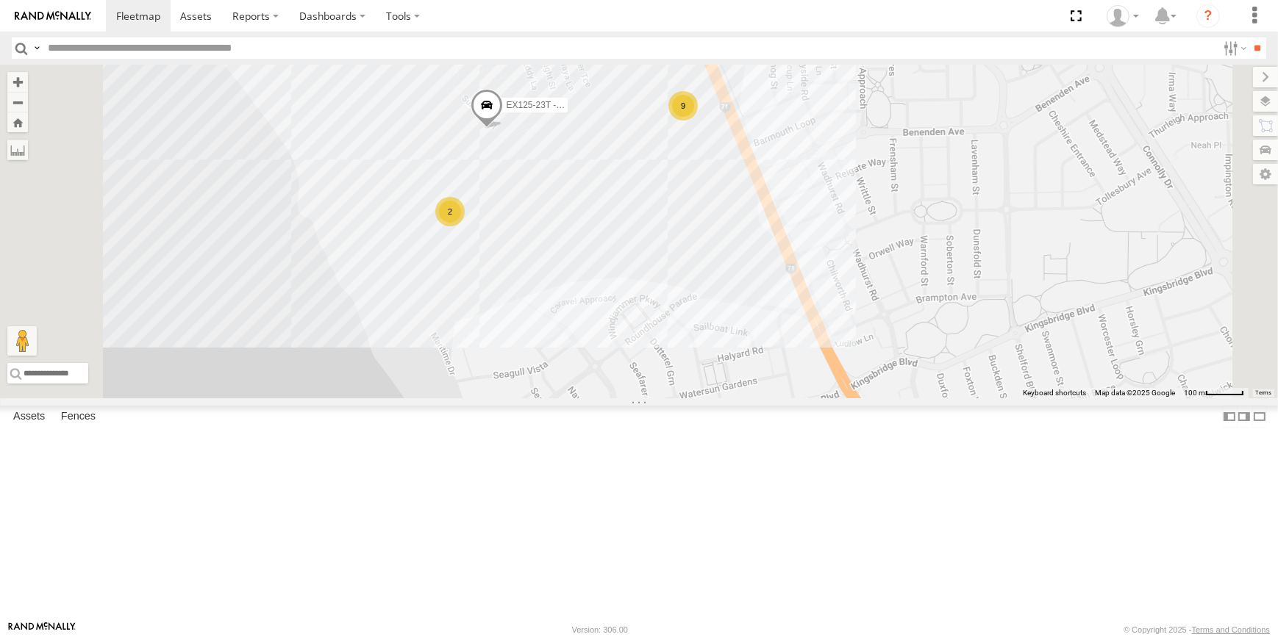
drag, startPoint x: 928, startPoint y: 396, endPoint x: 1009, endPoint y: 434, distance: 88.5
click at [1013, 398] on div "PM014- [PERSON_NAME] CV295 - [PERSON_NAME] CV335 - [PERSON_NAME] CV233 - [PERSO…" at bounding box center [639, 232] width 1278 height 334
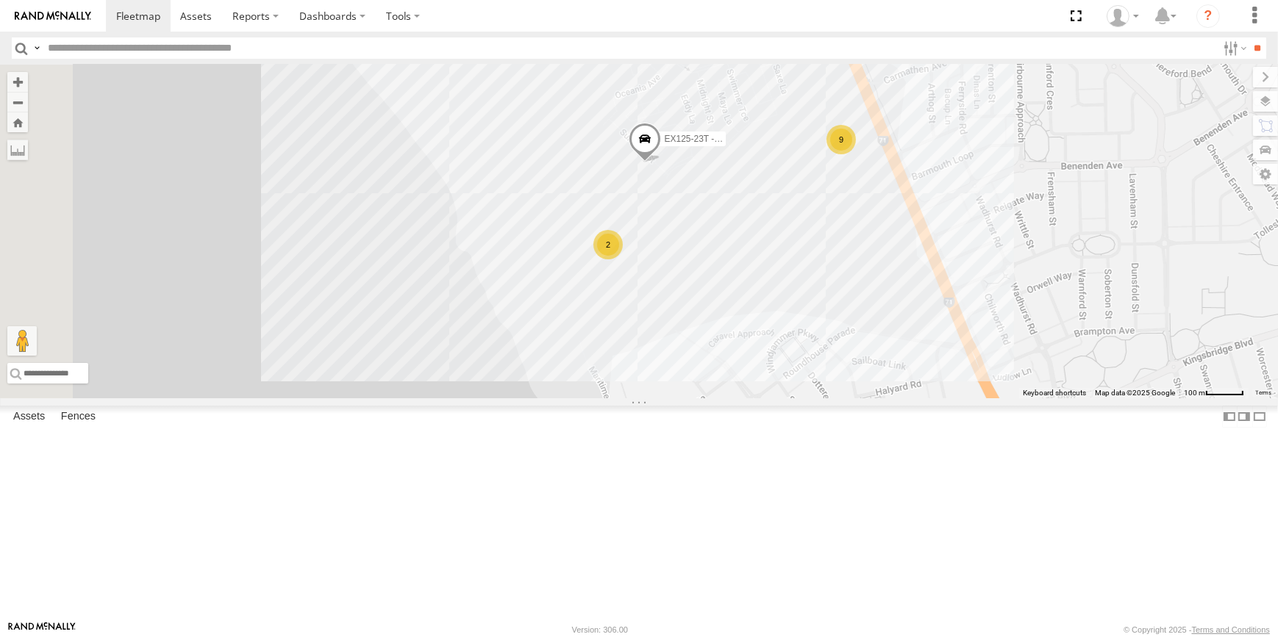
drag, startPoint x: 1004, startPoint y: 430, endPoint x: 984, endPoint y: 380, distance: 54.1
click at [984, 380] on div "PM014- [PERSON_NAME] CV295 - [PERSON_NAME] CV335 - [PERSON_NAME] CV233 - [PERSO…" at bounding box center [639, 232] width 1278 height 334
click at [1008, 398] on div "PM014- [PERSON_NAME] CV295 - [PERSON_NAME] CV335 - [PERSON_NAME] CV233 - [PERSO…" at bounding box center [639, 232] width 1278 height 334
